Goal: Information Seeking & Learning: Learn about a topic

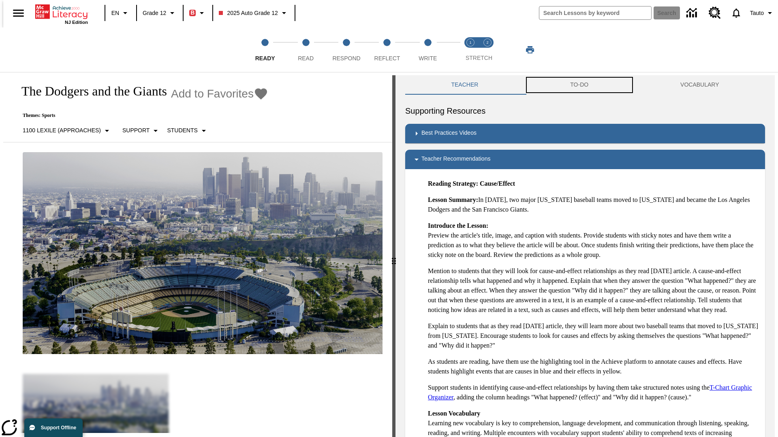
click at [579, 85] on button "TO-DO" at bounding box center [579, 84] width 110 height 19
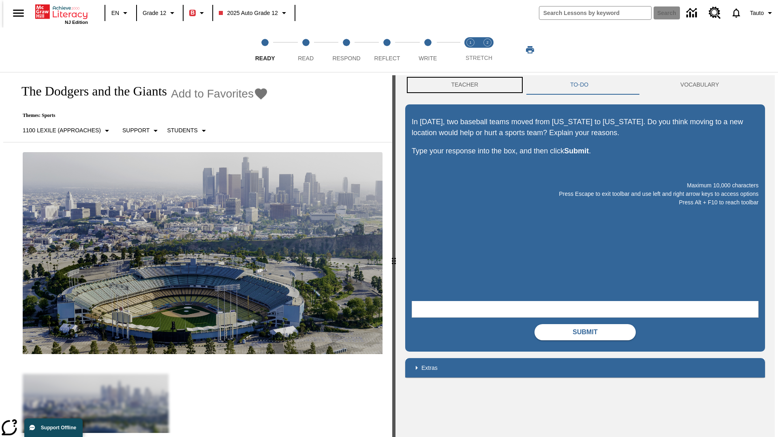
scroll to position [0, 0]
click at [462, 85] on button "Teacher" at bounding box center [464, 84] width 119 height 19
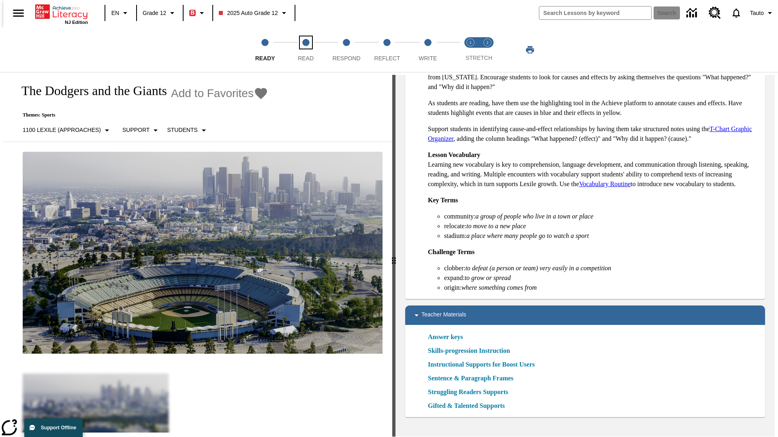
click at [305, 50] on span "Read" at bounding box center [306, 55] width 16 height 15
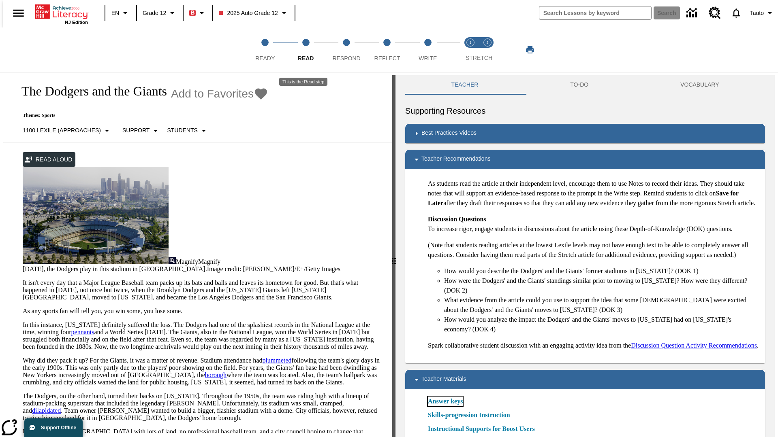
click at [445, 407] on link "Answer keys" at bounding box center [445, 402] width 35 height 10
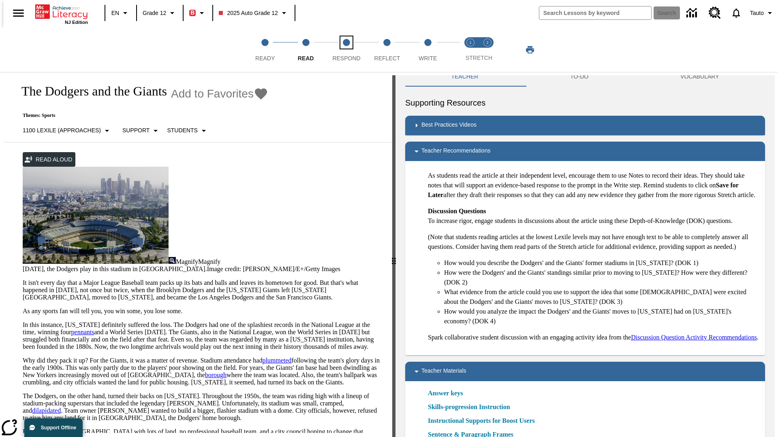
click at [346, 50] on span "Respond" at bounding box center [346, 55] width 28 height 15
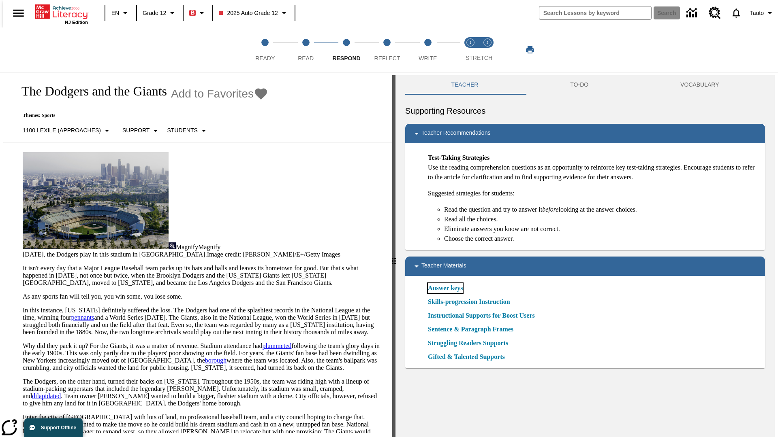
click at [445, 288] on link "Answer keys" at bounding box center [445, 289] width 35 height 10
click at [387, 50] on span "Reflect" at bounding box center [387, 55] width 26 height 15
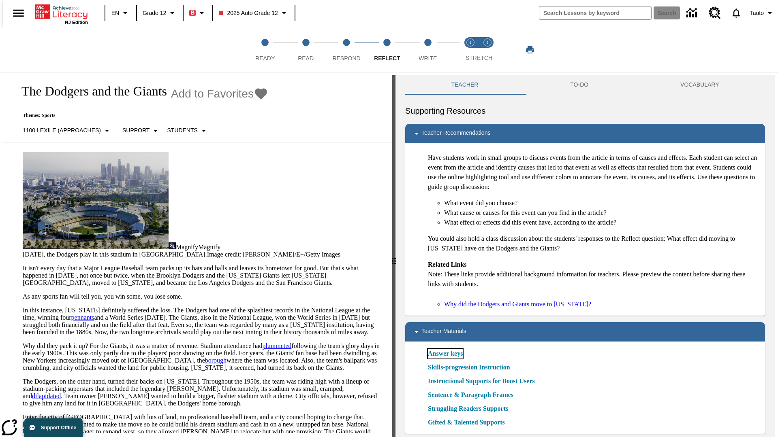
click at [445, 354] on link "Answer keys" at bounding box center [445, 354] width 35 height 10
click at [427, 50] on span "Write" at bounding box center [427, 55] width 18 height 15
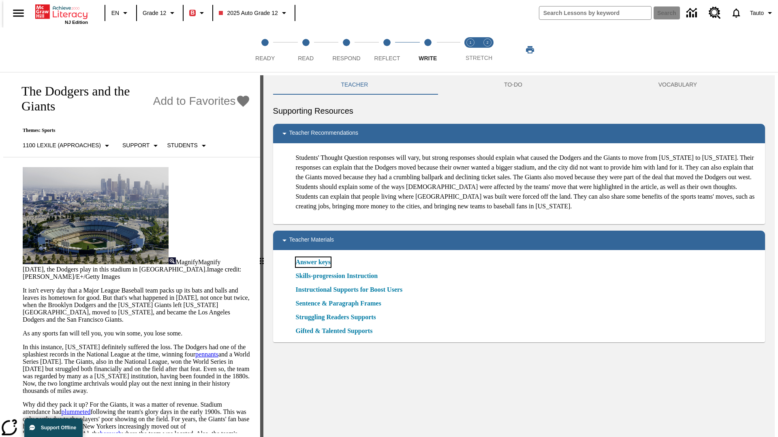
click at [312, 267] on link "Answer keys" at bounding box center [313, 263] width 35 height 10
